Goal: Check status: Check status

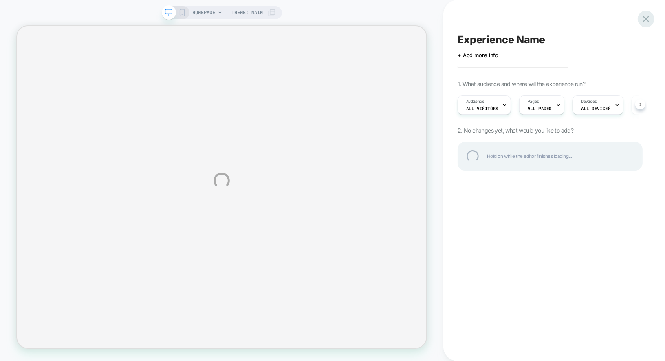
click at [649, 22] on div at bounding box center [646, 19] width 17 height 17
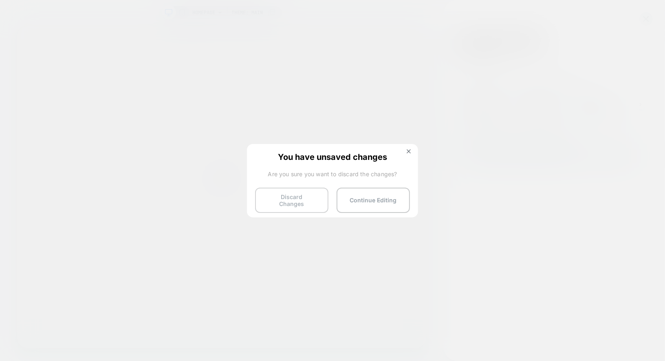
click at [291, 199] on button "Discard Changes" at bounding box center [291, 199] width 73 height 25
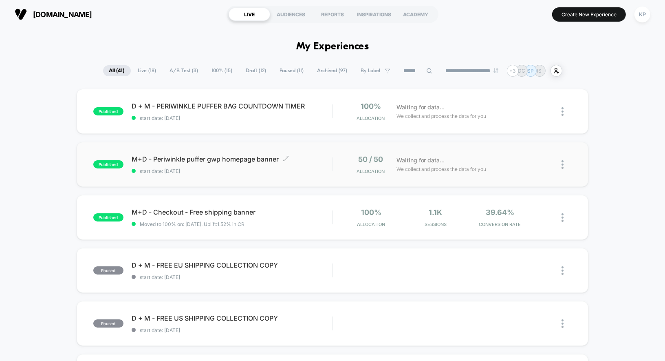
click at [212, 169] on span "start date: [DATE]" at bounding box center [232, 171] width 201 height 6
